Goal: Task Accomplishment & Management: Use online tool/utility

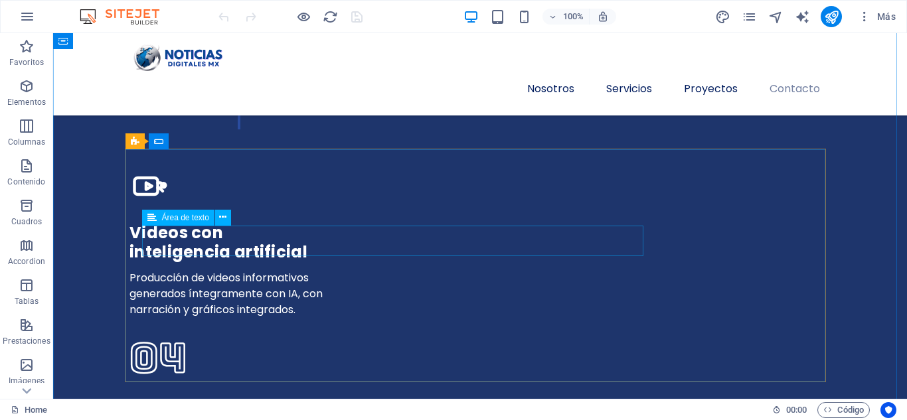
scroll to position [3765, 0]
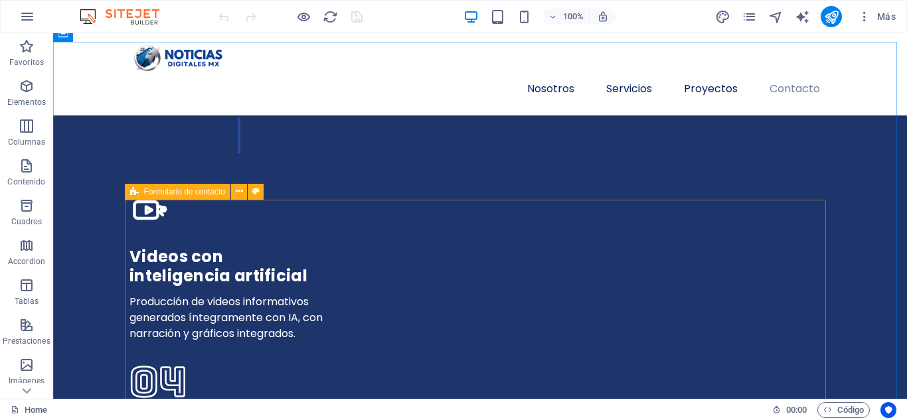
click at [134, 194] on icon at bounding box center [134, 192] width 9 height 16
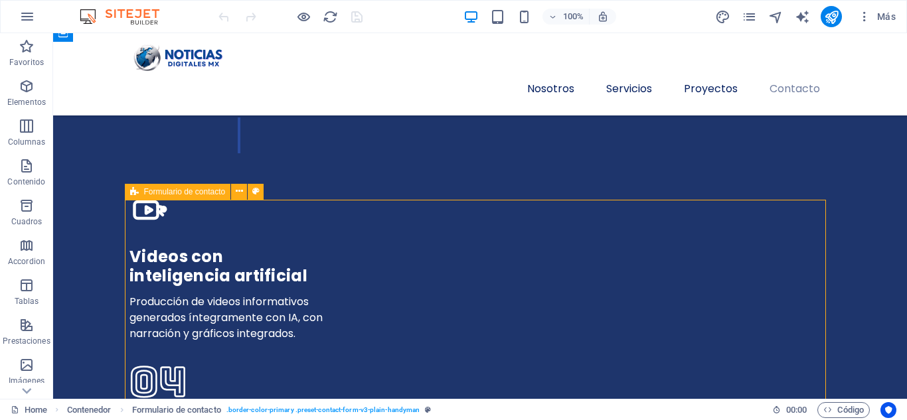
click at [134, 194] on icon at bounding box center [134, 192] width 9 height 16
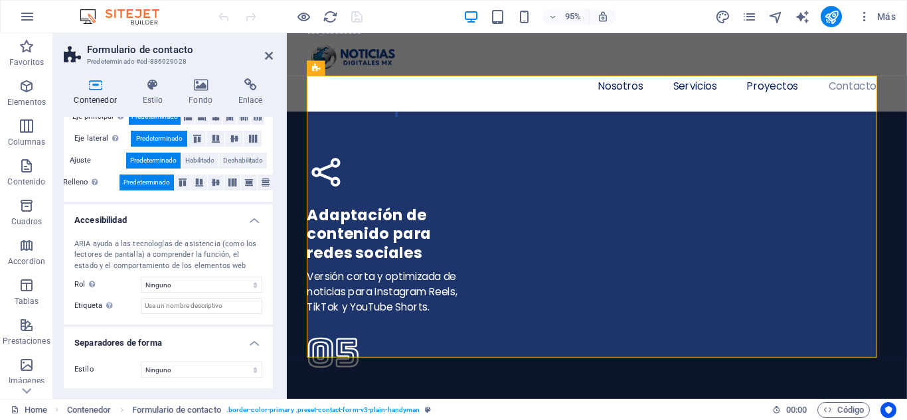
scroll to position [0, 0]
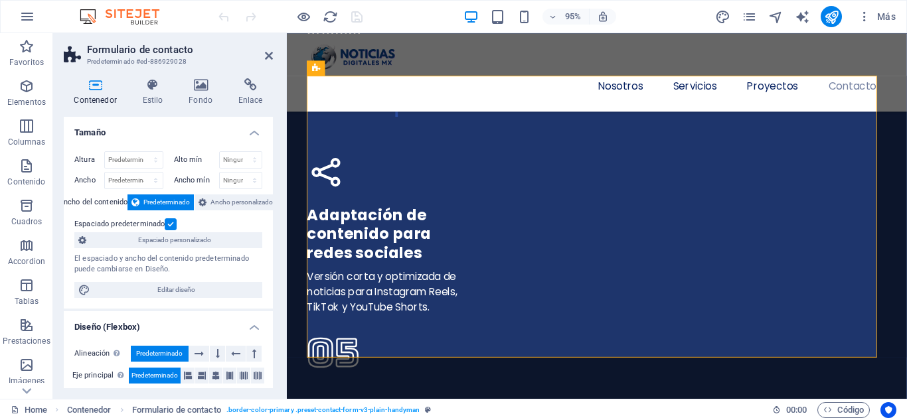
click at [93, 94] on h4 "Contenedor" at bounding box center [98, 92] width 68 height 28
click at [153, 93] on h4 "Estilo" at bounding box center [155, 92] width 46 height 28
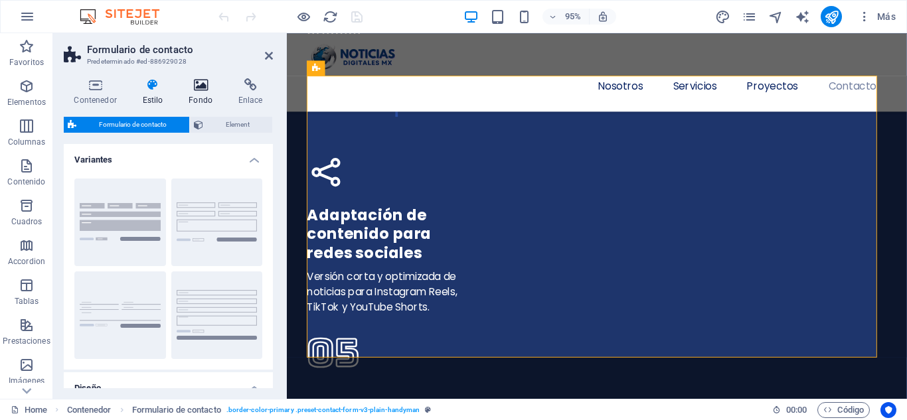
click at [206, 89] on icon at bounding box center [201, 84] width 44 height 13
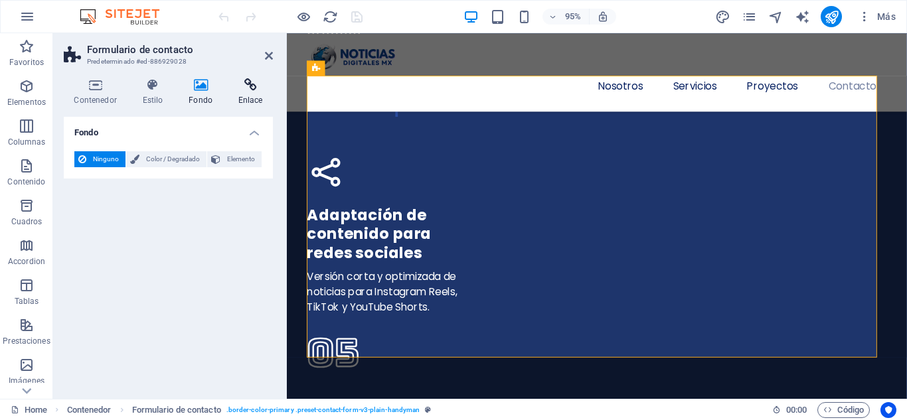
click at [252, 88] on icon at bounding box center [250, 84] width 45 height 13
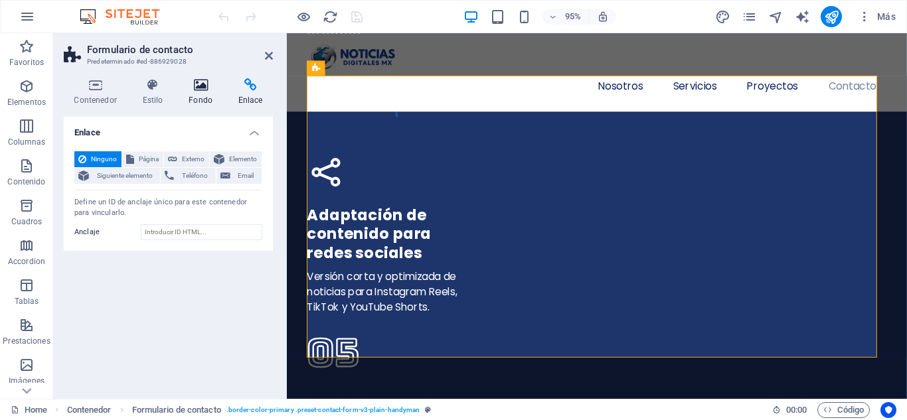
click at [201, 91] on icon at bounding box center [201, 84] width 44 height 13
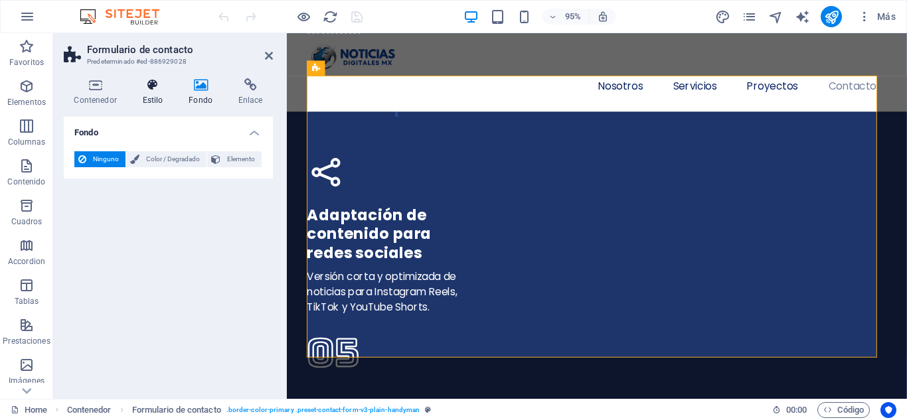
click at [157, 84] on icon at bounding box center [152, 84] width 41 height 13
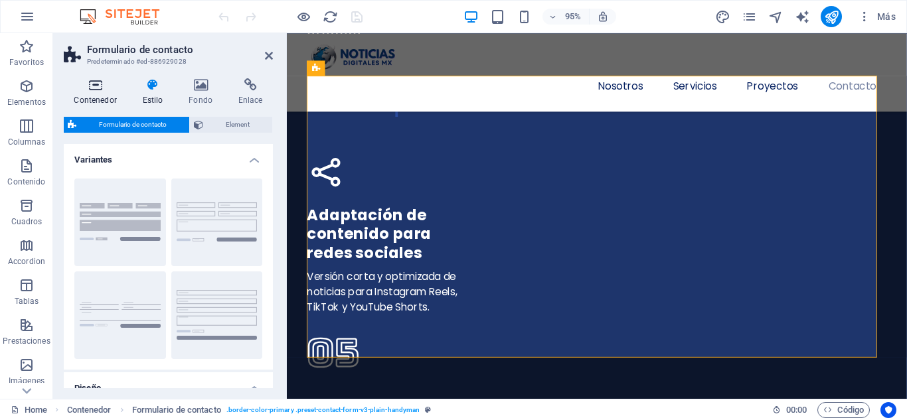
click at [86, 88] on icon at bounding box center [95, 84] width 63 height 13
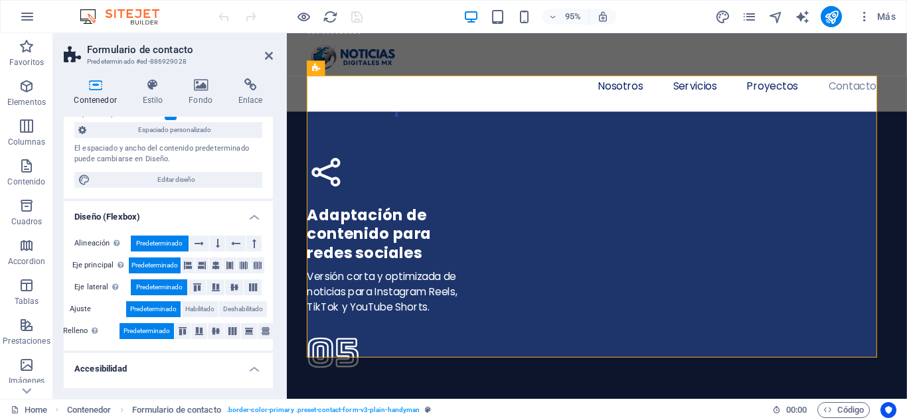
scroll to position [259, 0]
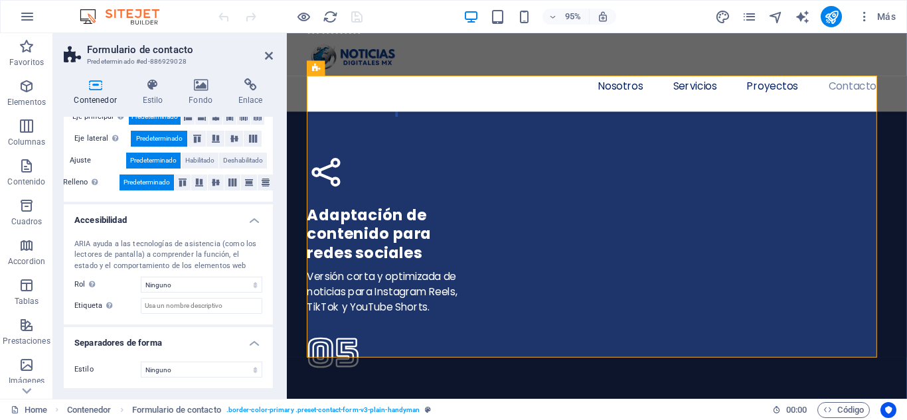
click at [252, 220] on h4 "Accesibilidad" at bounding box center [168, 216] width 209 height 24
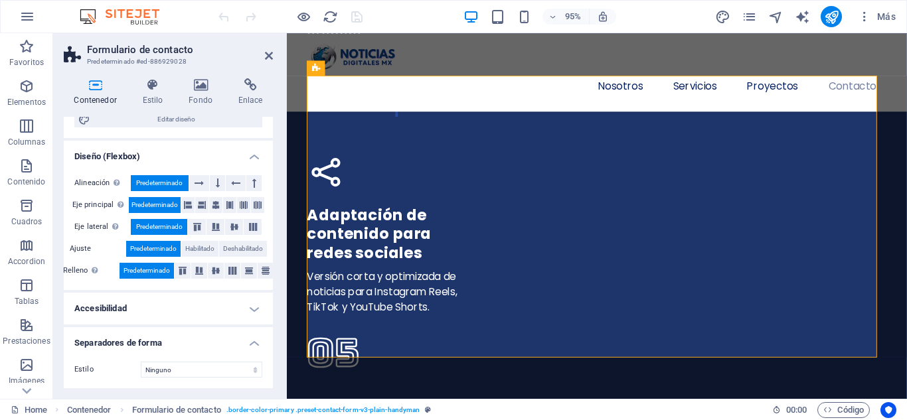
click at [253, 155] on h4 "Diseño (Flexbox)" at bounding box center [168, 153] width 209 height 24
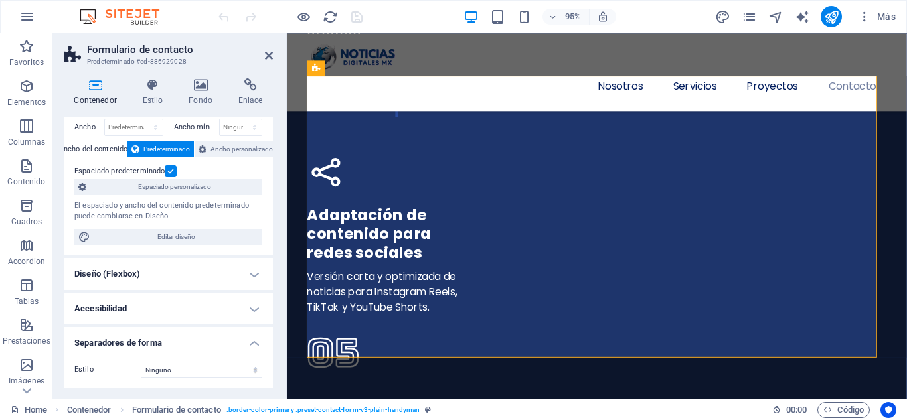
scroll to position [0, 0]
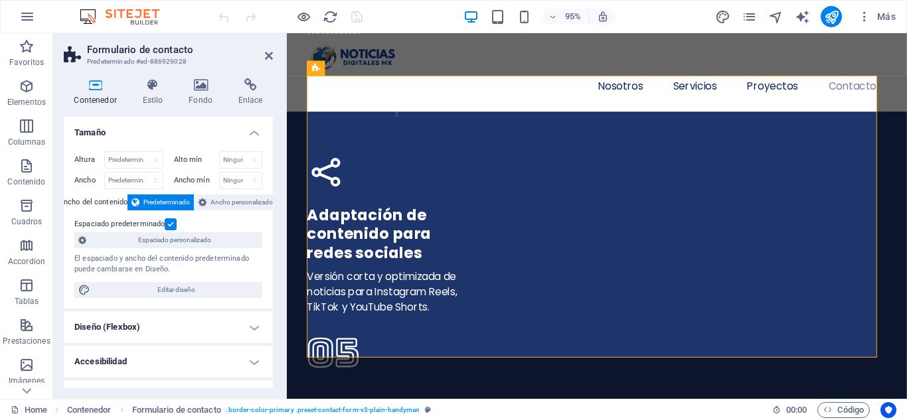
click at [253, 131] on h4 "Tamaño" at bounding box center [168, 129] width 209 height 24
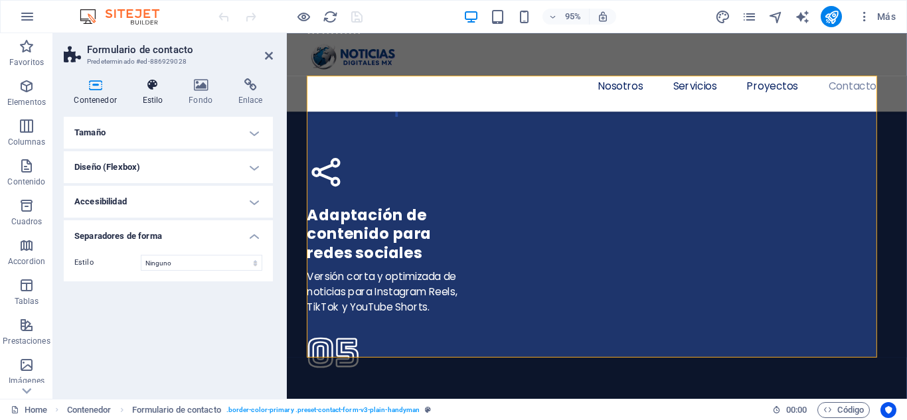
click at [156, 88] on icon at bounding box center [152, 84] width 41 height 13
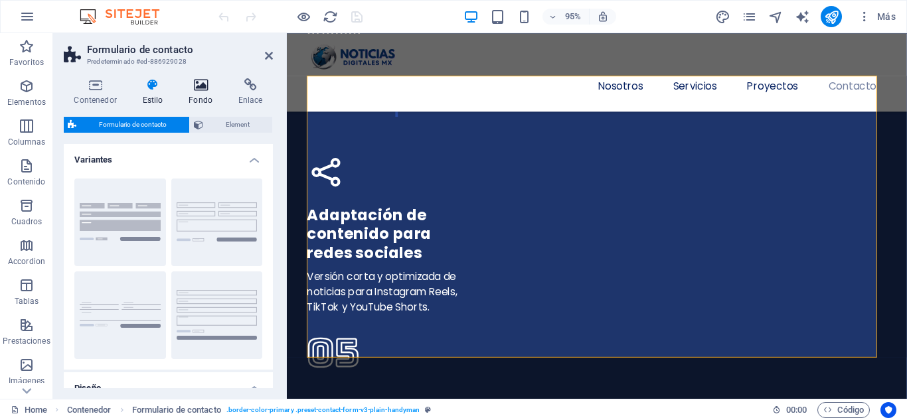
click at [215, 78] on icon at bounding box center [201, 84] width 44 height 13
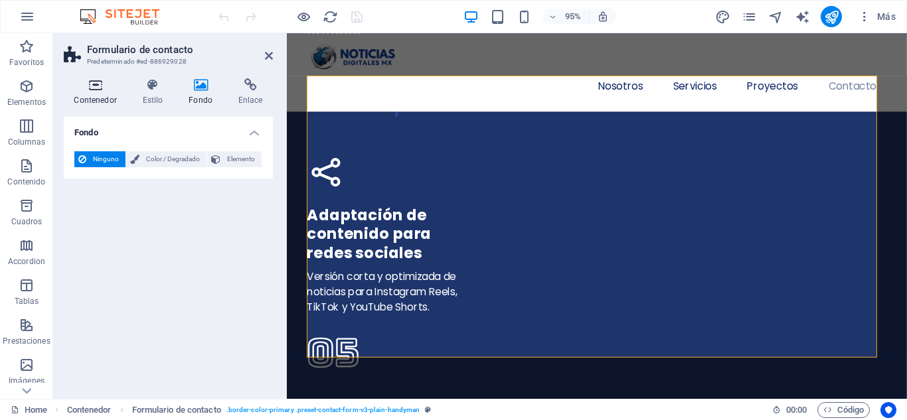
click at [91, 89] on icon at bounding box center [95, 84] width 63 height 13
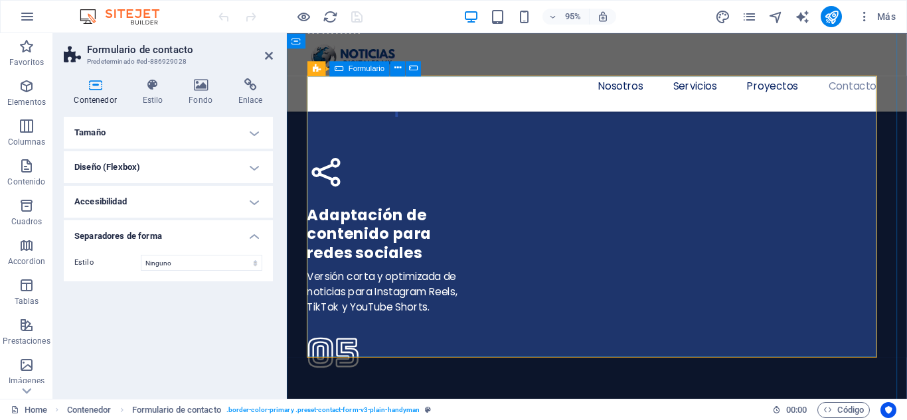
click div "Enviar He leído y acepto el aviso de privacidad ¿Ilegible? [GEOGRAPHIC_DATA]"
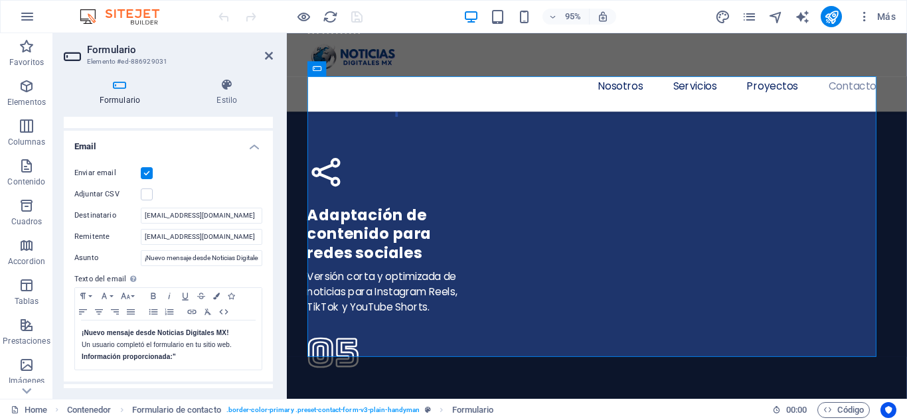
scroll to position [332, 0]
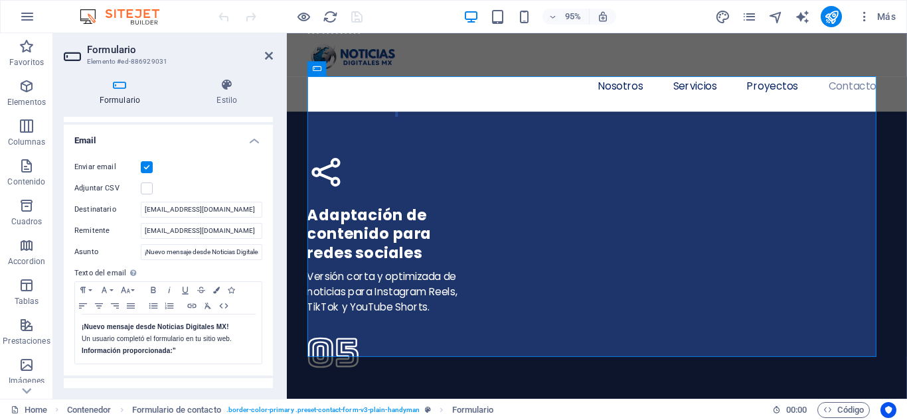
click at [222, 181] on div "Adjuntar CSV" at bounding box center [168, 189] width 188 height 16
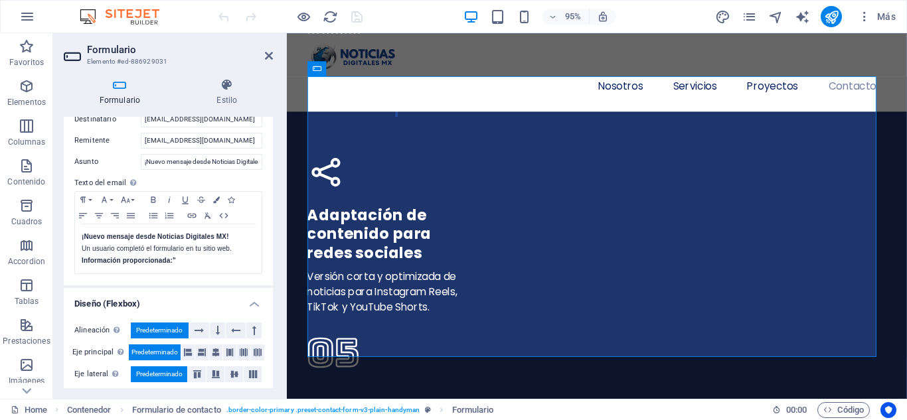
scroll to position [471, 0]
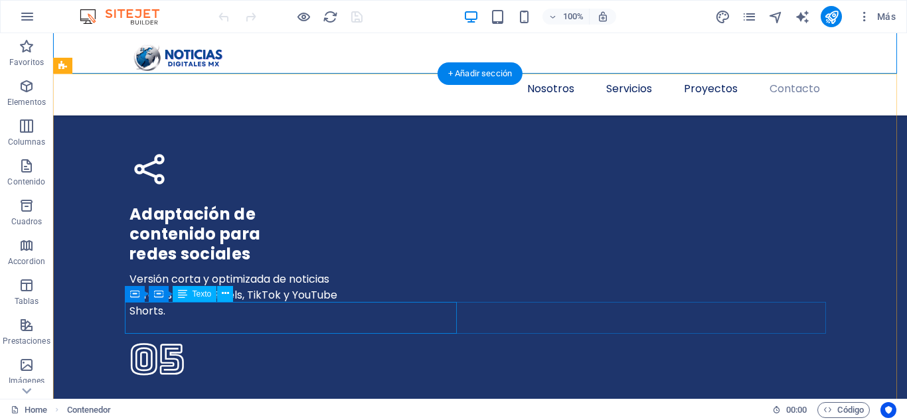
scroll to position [3953, 0]
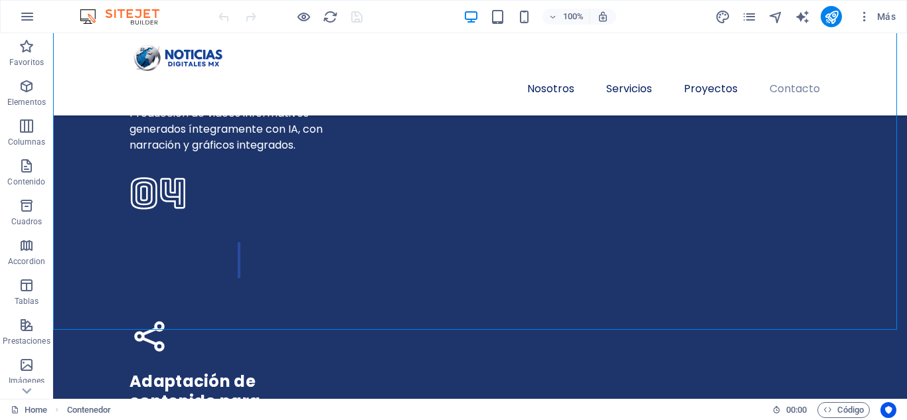
click at [360, 18] on div at bounding box center [290, 16] width 149 height 21
click at [837, 12] on icon "publish" at bounding box center [831, 16] width 15 height 15
